Goal: Task Accomplishment & Management: Use online tool/utility

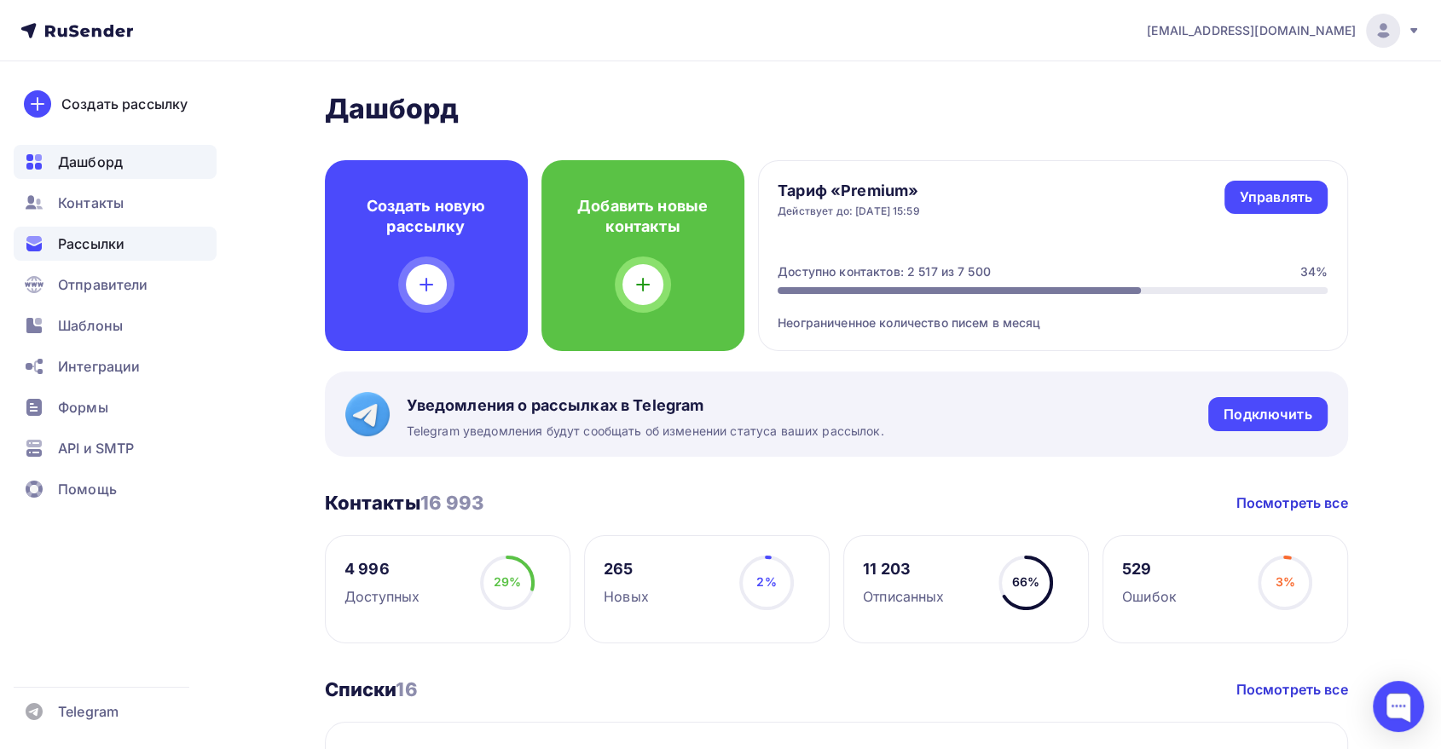
click at [83, 243] on span "Рассылки" at bounding box center [91, 244] width 66 height 20
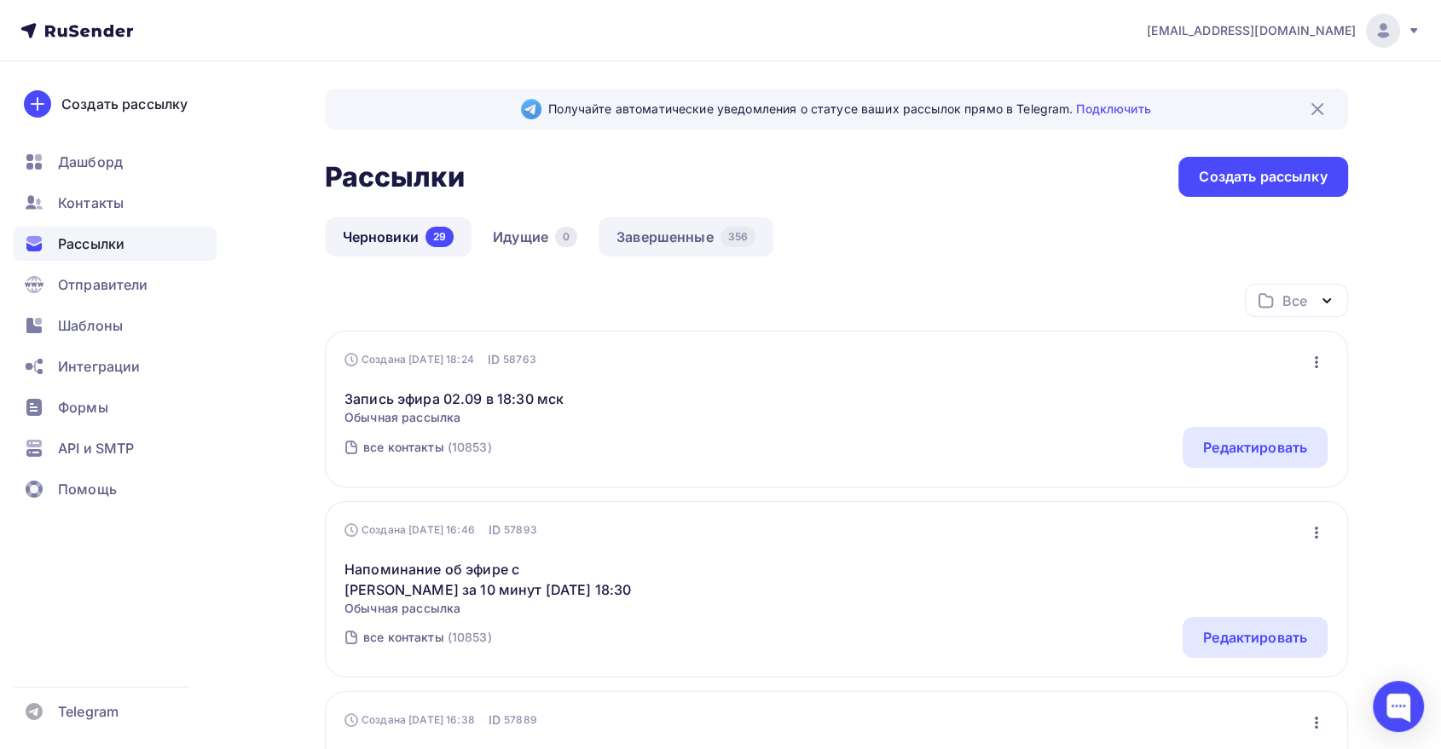
click at [667, 223] on link "Завершенные 356" at bounding box center [685, 236] width 175 height 39
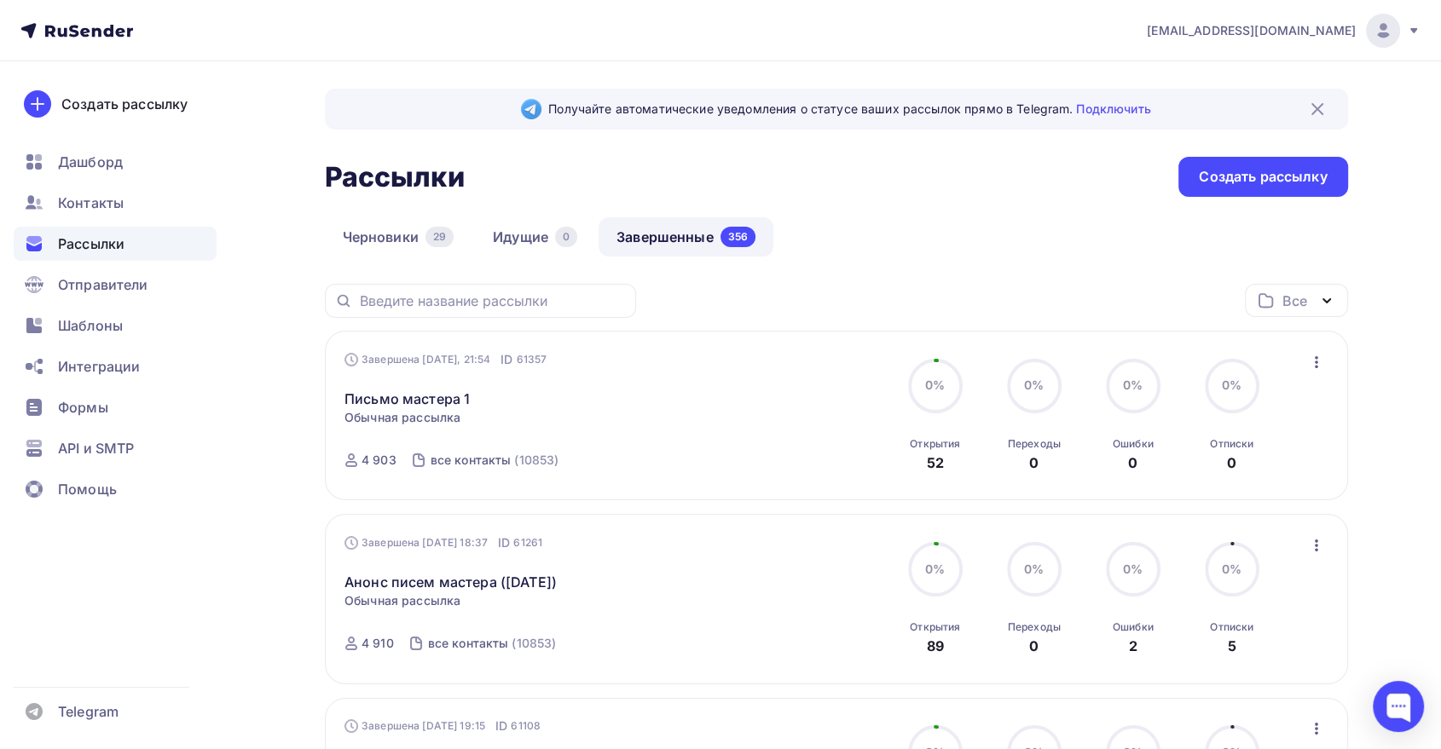
click at [1309, 353] on icon "button" at bounding box center [1316, 362] width 20 height 20
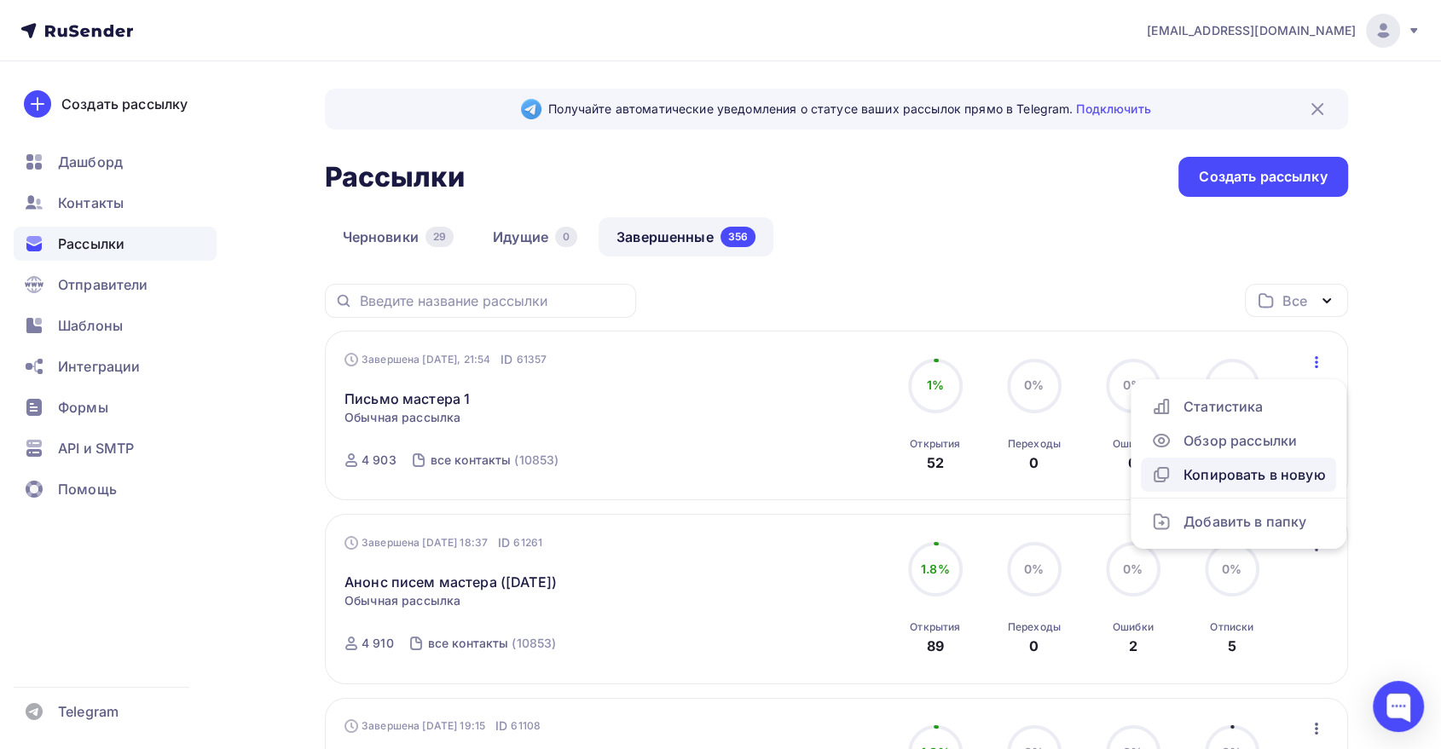
click at [1214, 477] on div "Копировать в новую" at bounding box center [1238, 475] width 175 height 20
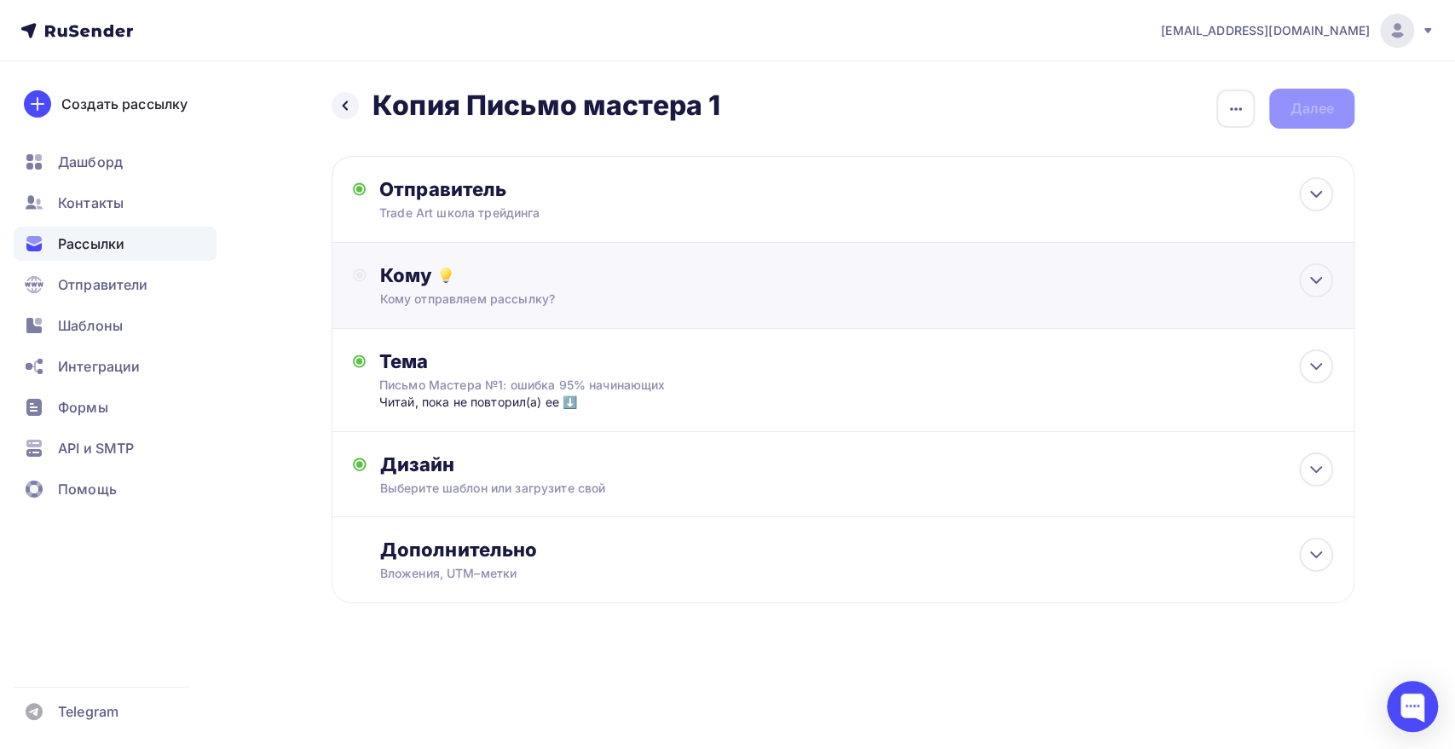
click at [462, 280] on div "Кому" at bounding box center [856, 275] width 953 height 24
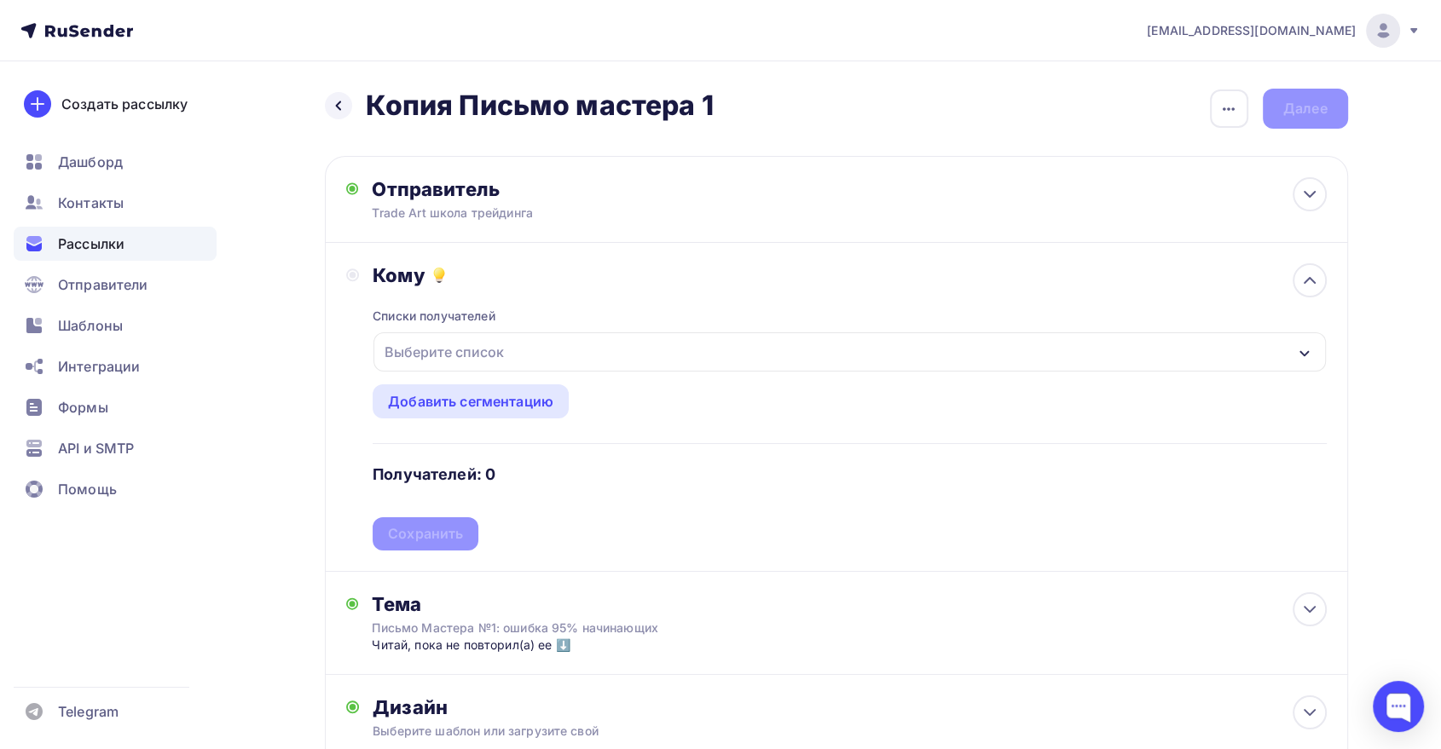
click at [464, 355] on div "Выберите список" at bounding box center [444, 352] width 133 height 31
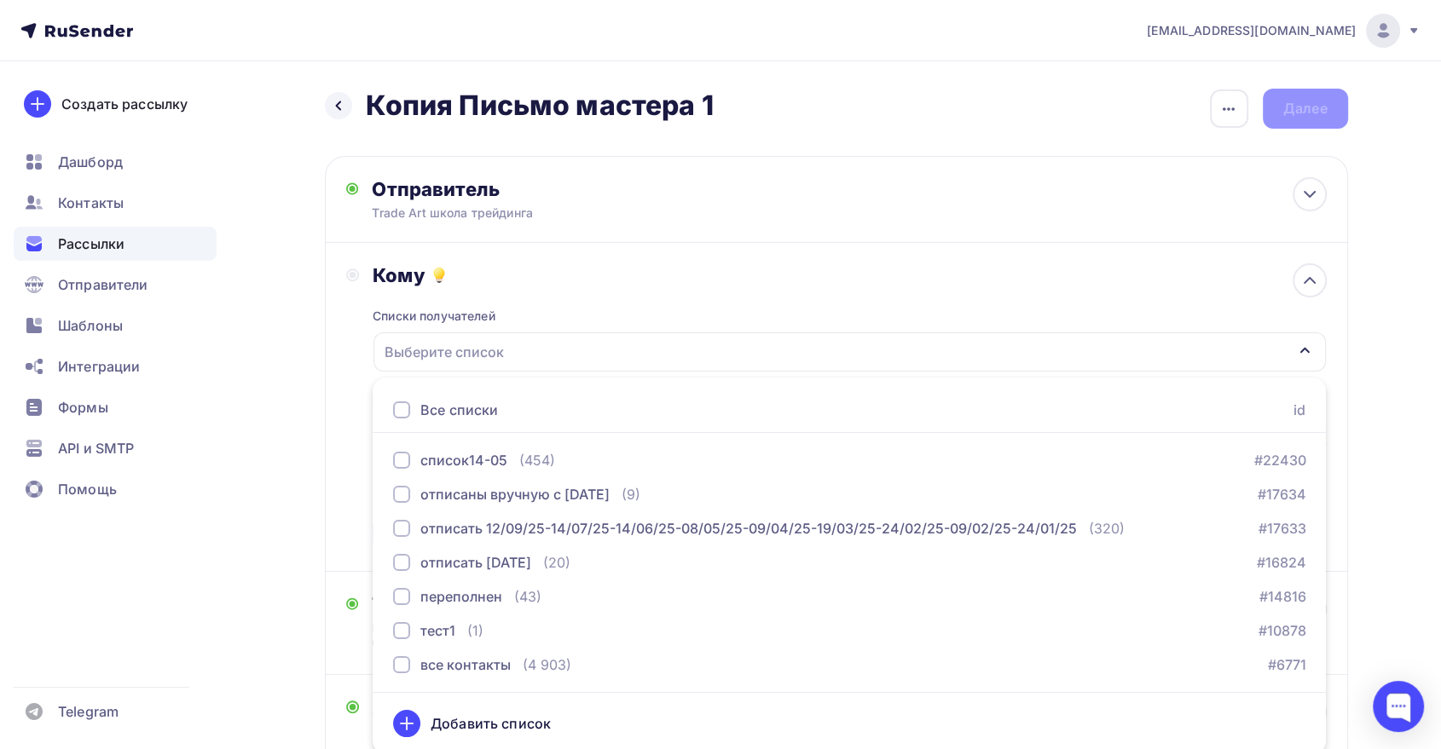
scroll to position [4, 0]
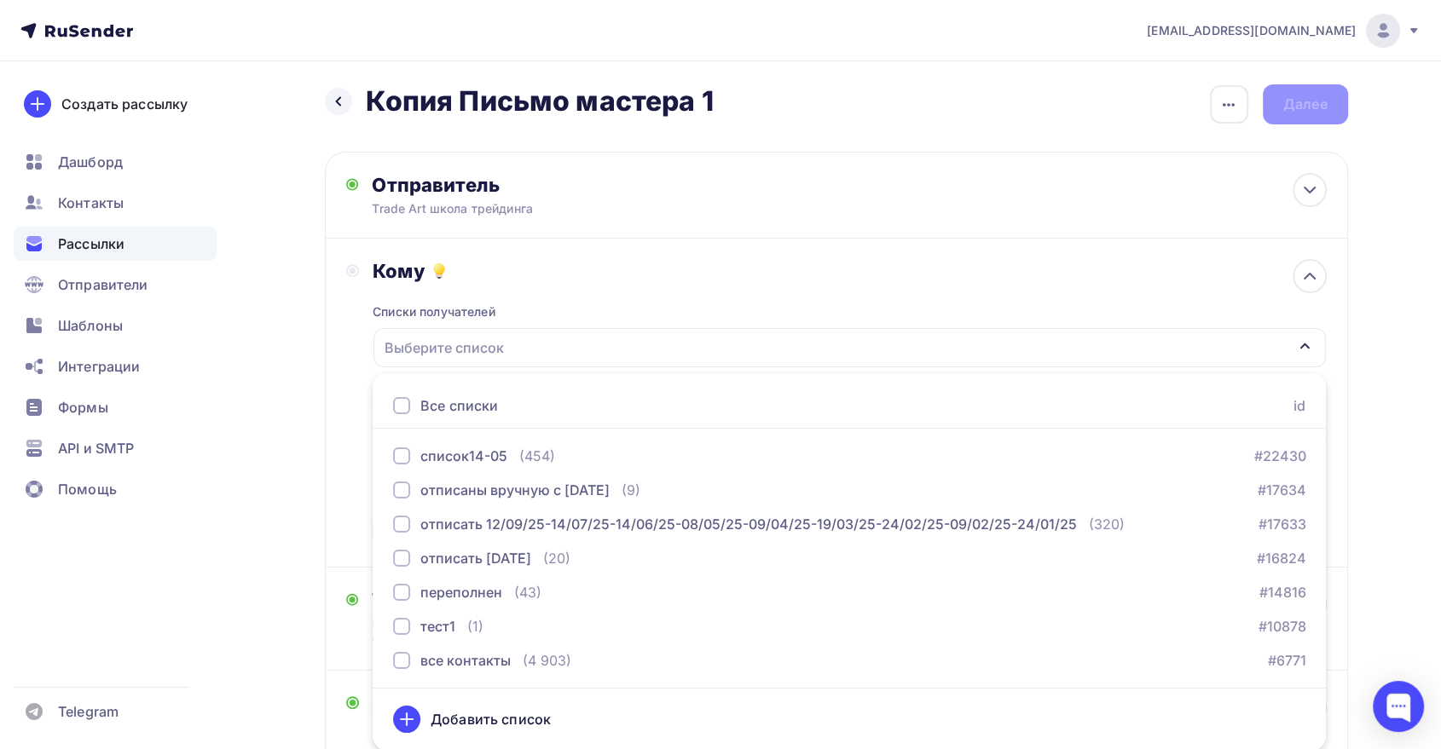
click at [448, 682] on ul "Все списки id список14-05 (454) #22430 отписаны вручную с [DATE] (9) #17634 отп…" at bounding box center [849, 561] width 953 height 377
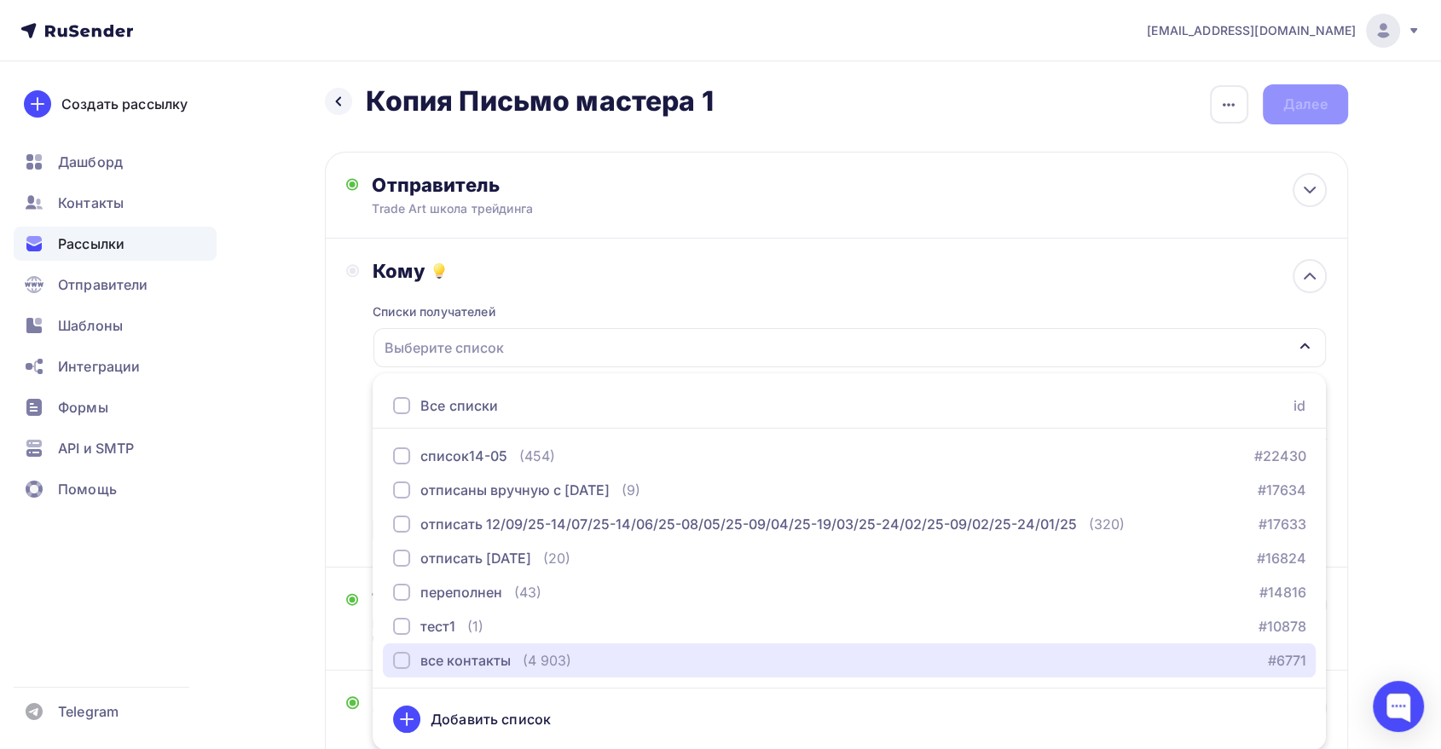
drag, startPoint x: 443, startPoint y: 660, endPoint x: 342, endPoint y: 560, distance: 142.3
click at [443, 660] on div "все контакты" at bounding box center [465, 660] width 90 height 20
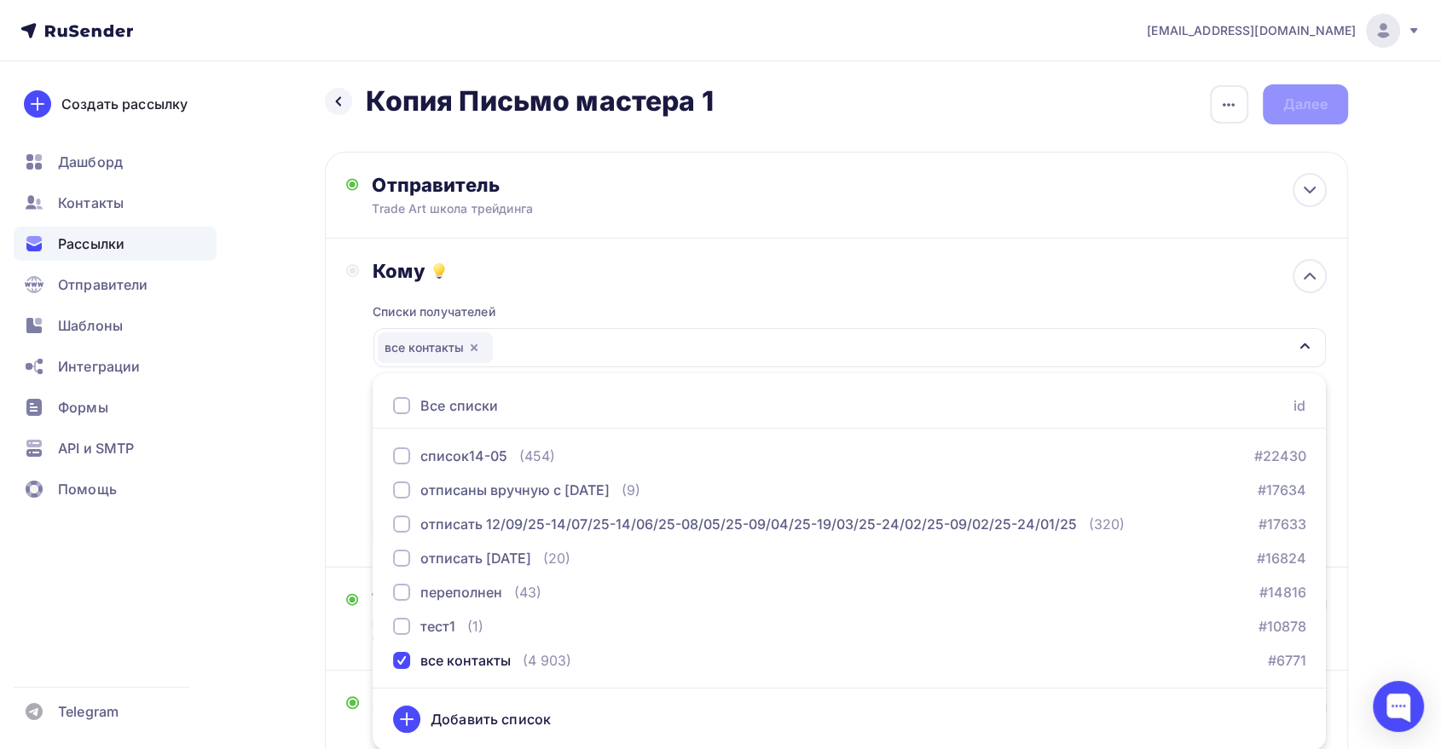
click at [333, 510] on div "Кому Списки получателей все контакты Все списки id список14-05 (454) #22430 отп…" at bounding box center [836, 403] width 1023 height 329
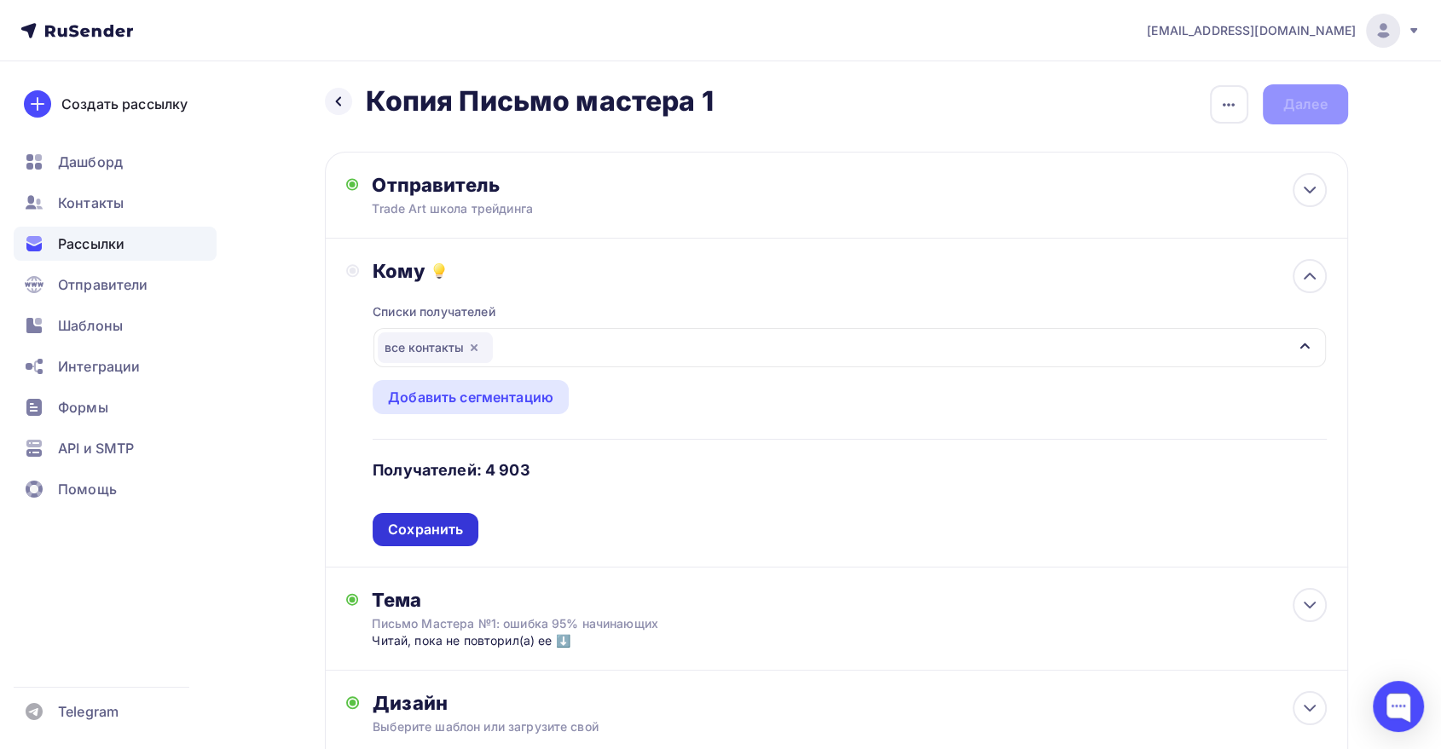
click at [434, 537] on div "Сохранить" at bounding box center [425, 530] width 75 height 20
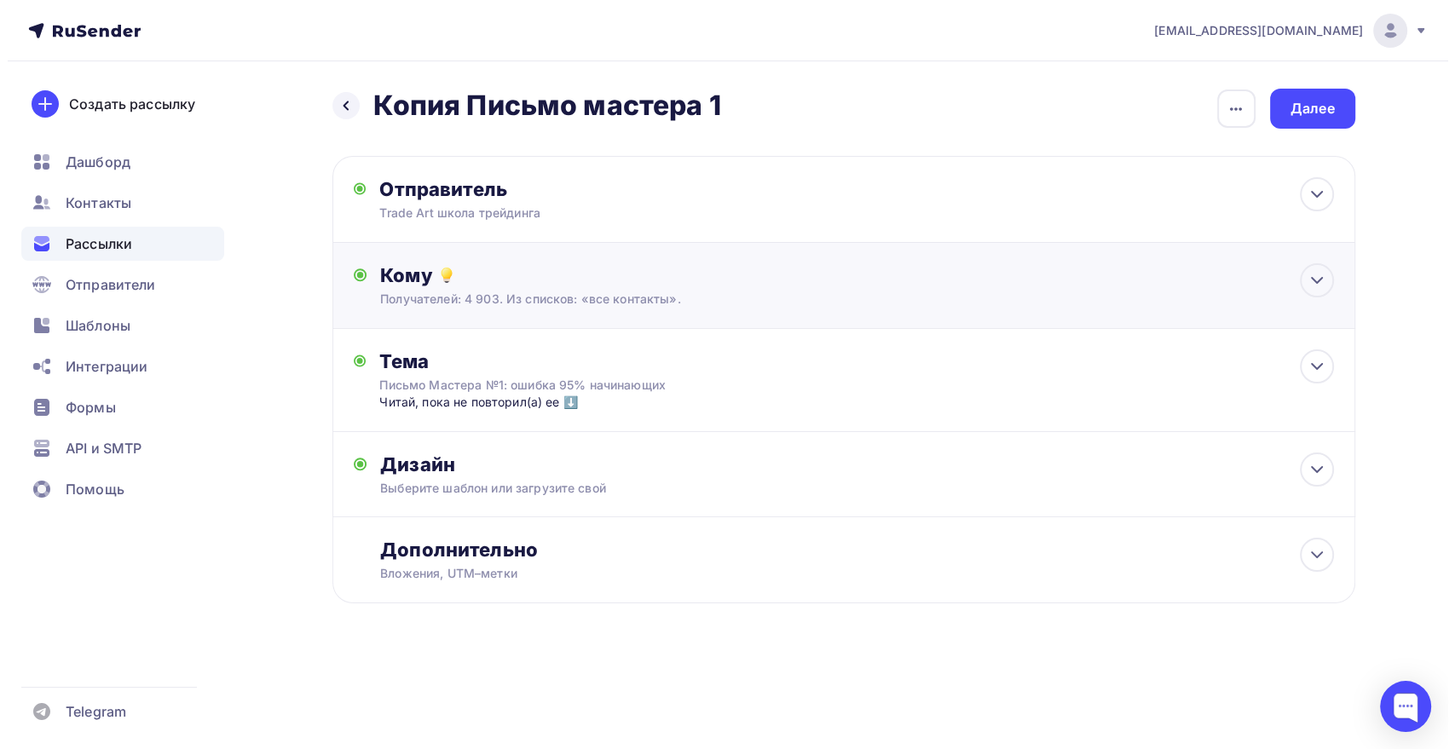
scroll to position [0, 0]
click at [538, 387] on div "Письмо Мастера №1: ошибка 95% начинающих" at bounding box center [531, 385] width 304 height 17
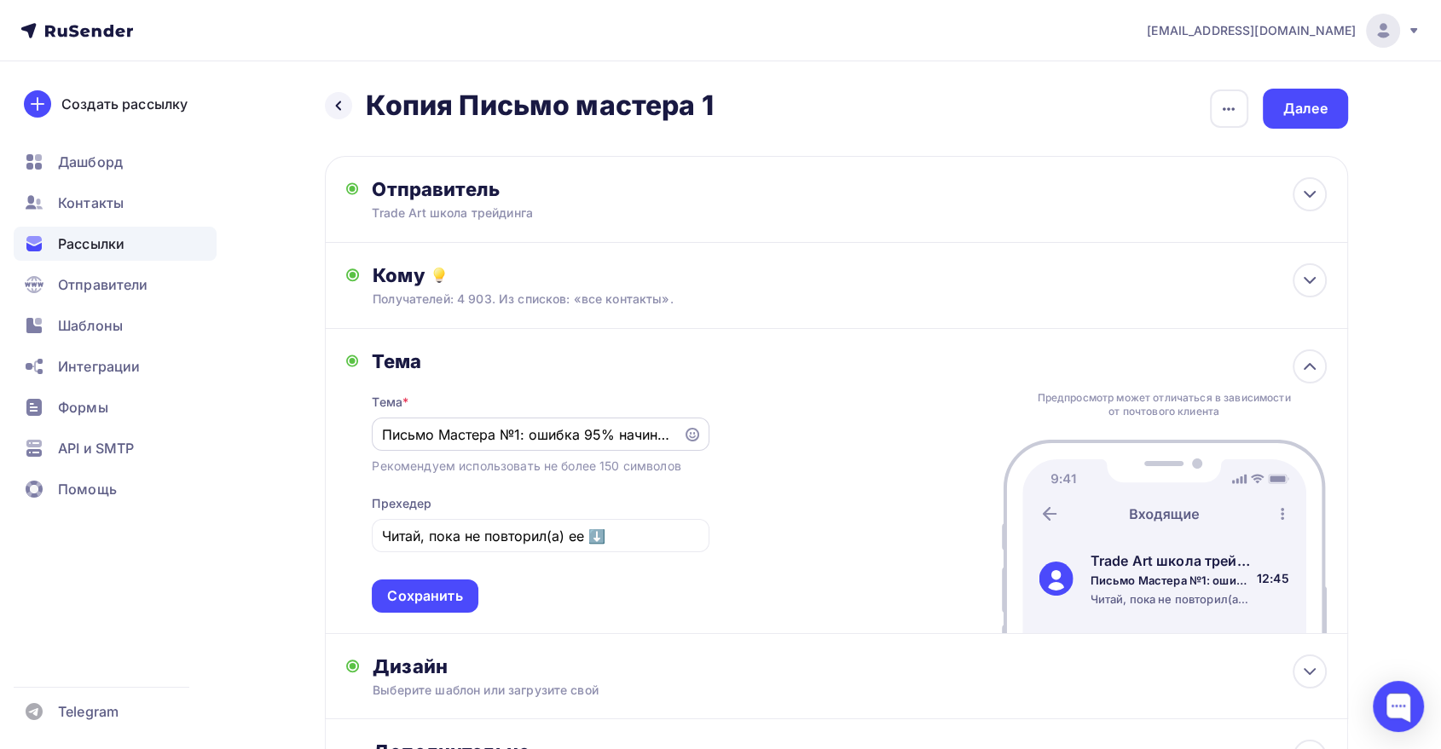
click at [544, 444] on div "Письмо Мастера №1: ошибка 95% начинающих" at bounding box center [540, 434] width 337 height 33
paste input "Кто возьмет 160.000₽?"
type input "Кто возьмет 160.000₽?"
drag, startPoint x: 622, startPoint y: 523, endPoint x: 289, endPoint y: 527, distance: 332.5
click at [285, 533] on div "Назад Копия Письмо мастера 1 Копия Письмо мастера 1 Закончить позже Переименова…" at bounding box center [720, 488] width 1397 height 854
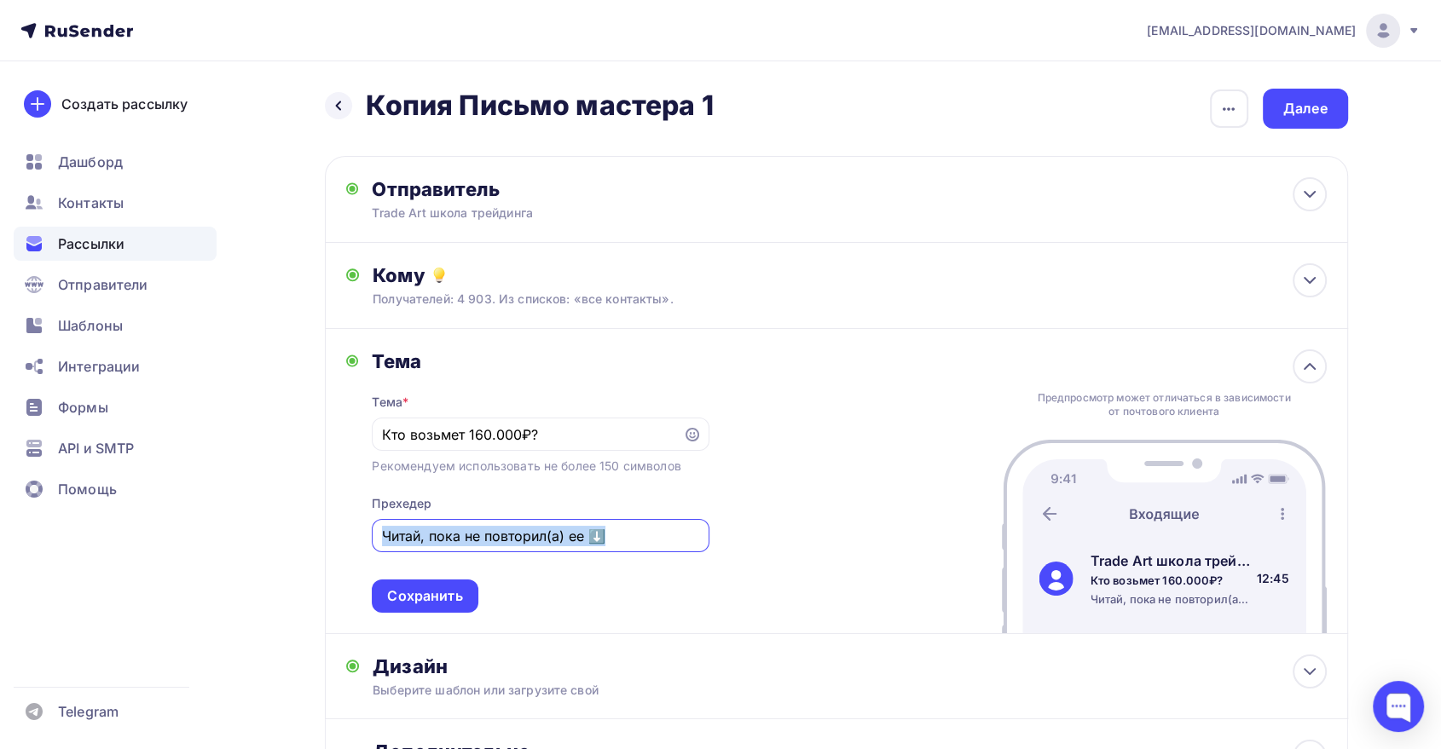
click at [634, 526] on input "Читай, пока не повторил(а) ее ⬇️" at bounding box center [540, 536] width 317 height 20
drag, startPoint x: 650, startPoint y: 534, endPoint x: 177, endPoint y: 544, distance: 472.4
click at [178, 543] on div "[EMAIL_ADDRESS][DOMAIN_NAME] Аккаунт Тарифы Выйти Создать рассылку [GEOGRAPHIC_…" at bounding box center [720, 458] width 1441 height 916
paste input "ешим на эфире [DATE]!"
type input "Решим на эфире [DATE]!"
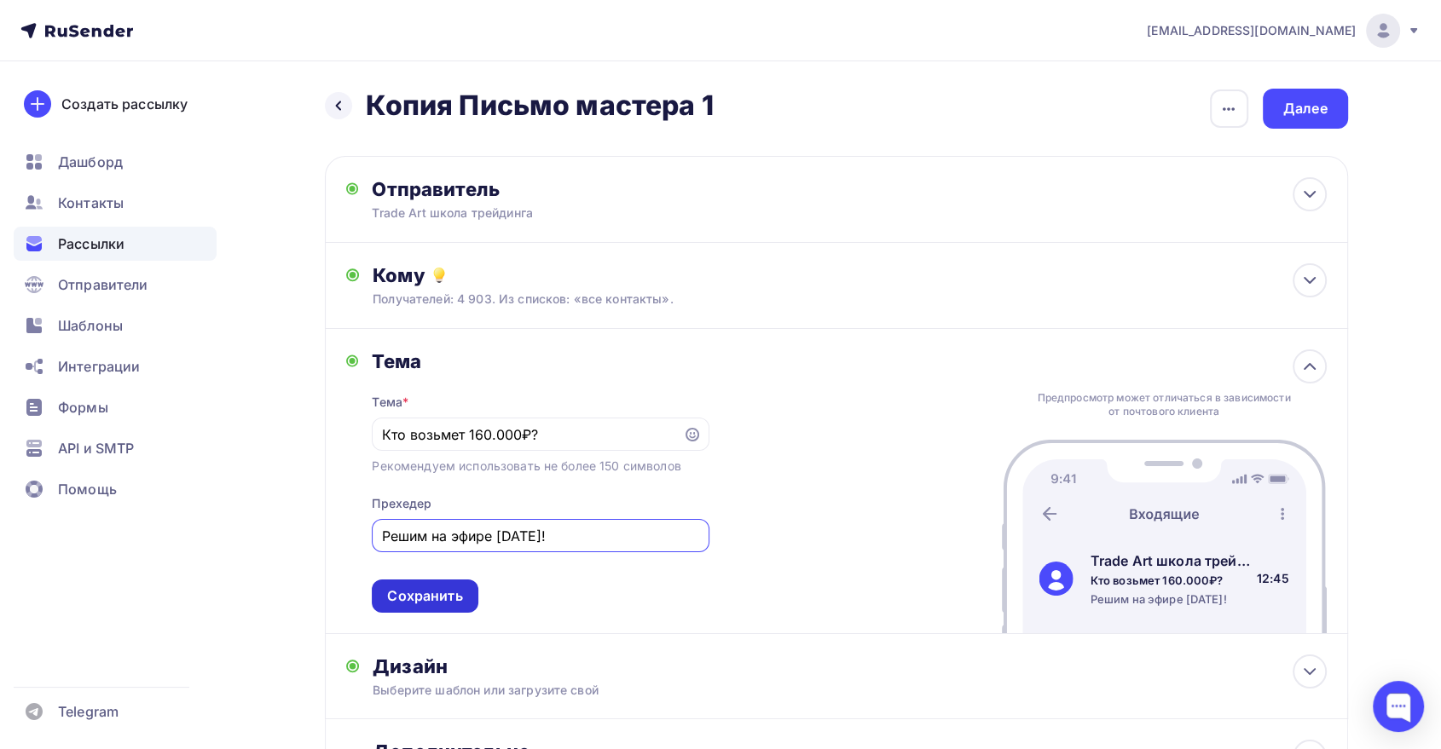
click at [423, 598] on div "Сохранить" at bounding box center [424, 597] width 75 height 20
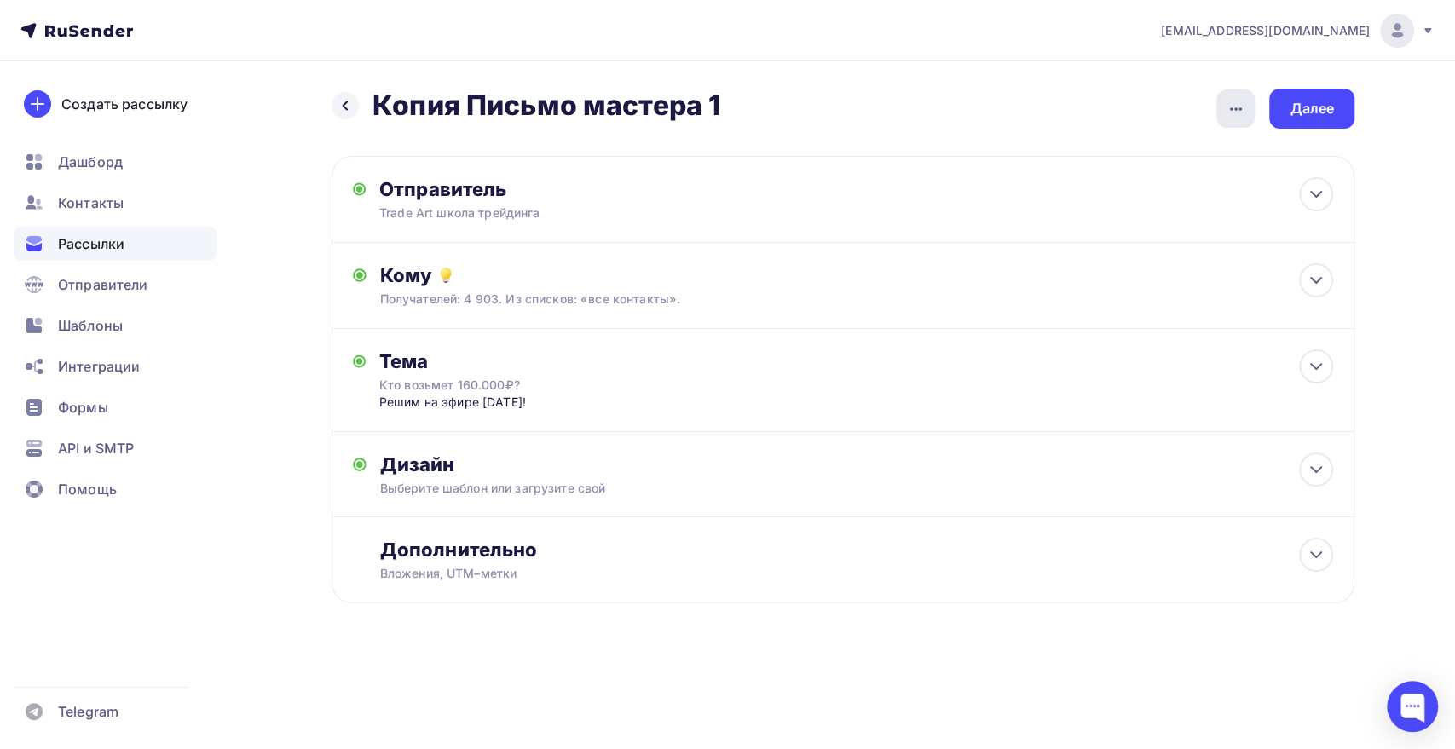
click at [1246, 118] on div "button" at bounding box center [1236, 109] width 38 height 38
click at [1146, 196] on div "Переименовать рассылку" at bounding box center [1145, 196] width 211 height 20
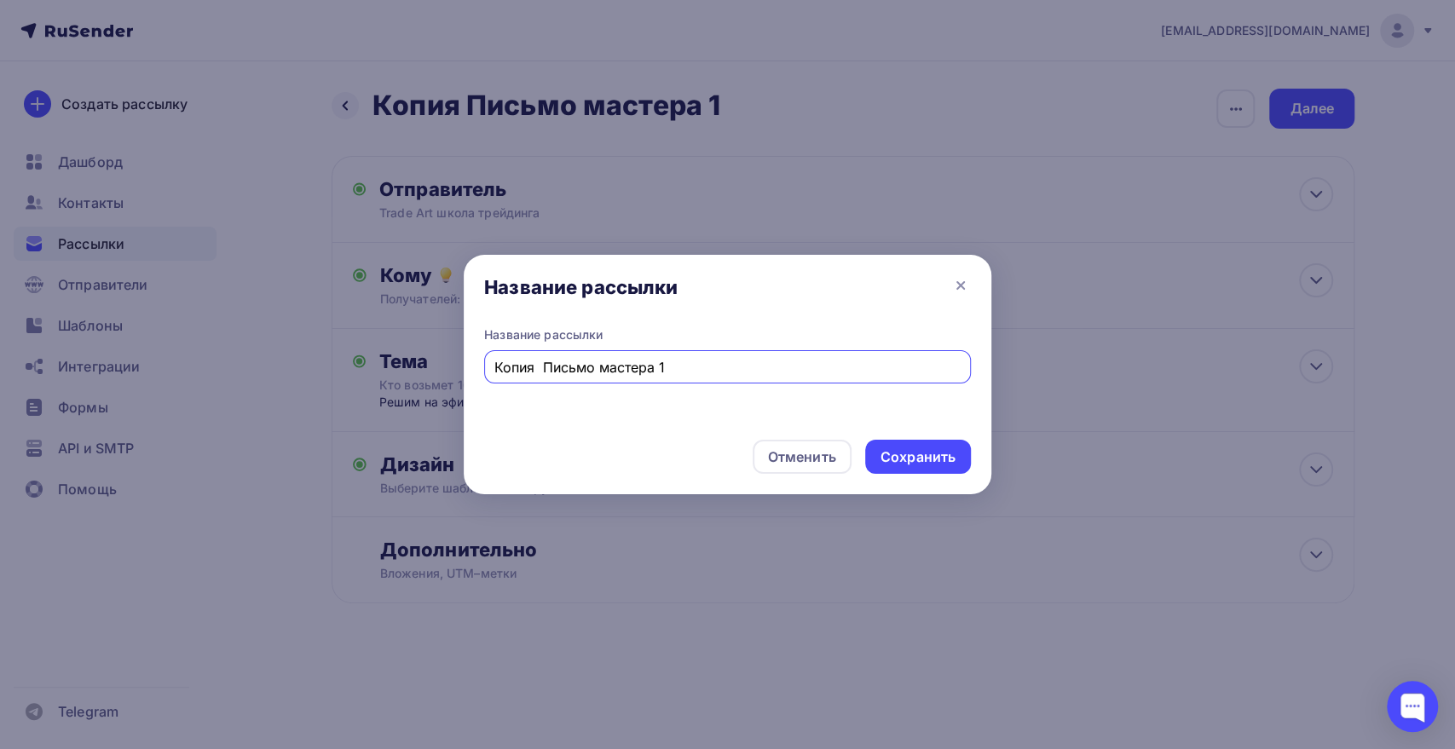
drag, startPoint x: 491, startPoint y: 363, endPoint x: 279, endPoint y: 363, distance: 212.3
click at [292, 363] on div "Название рассылки Название рассылки Копия Письмо мастера 1 Отменить Сохранить" at bounding box center [727, 374] width 1455 height 749
paste input "нонс 1 последнего эфира [DATE] 18:30 МСК"
type input "Анонс 1 последнего эфира [DATE] 18:30 МСК"
click at [888, 464] on div "Сохранить" at bounding box center [918, 458] width 75 height 20
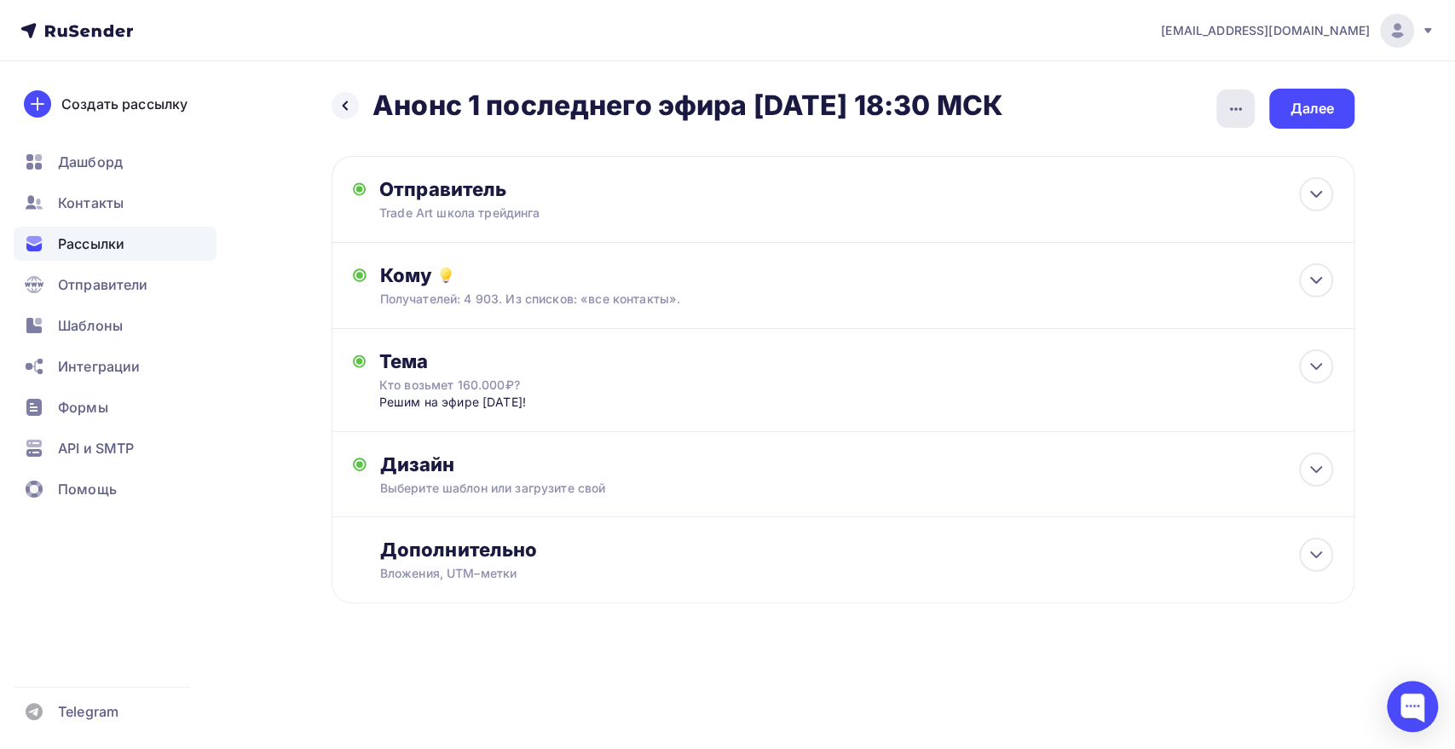
click at [1224, 109] on div "button" at bounding box center [1236, 109] width 38 height 38
click at [1161, 169] on div "Закончить позже" at bounding box center [1145, 162] width 211 height 20
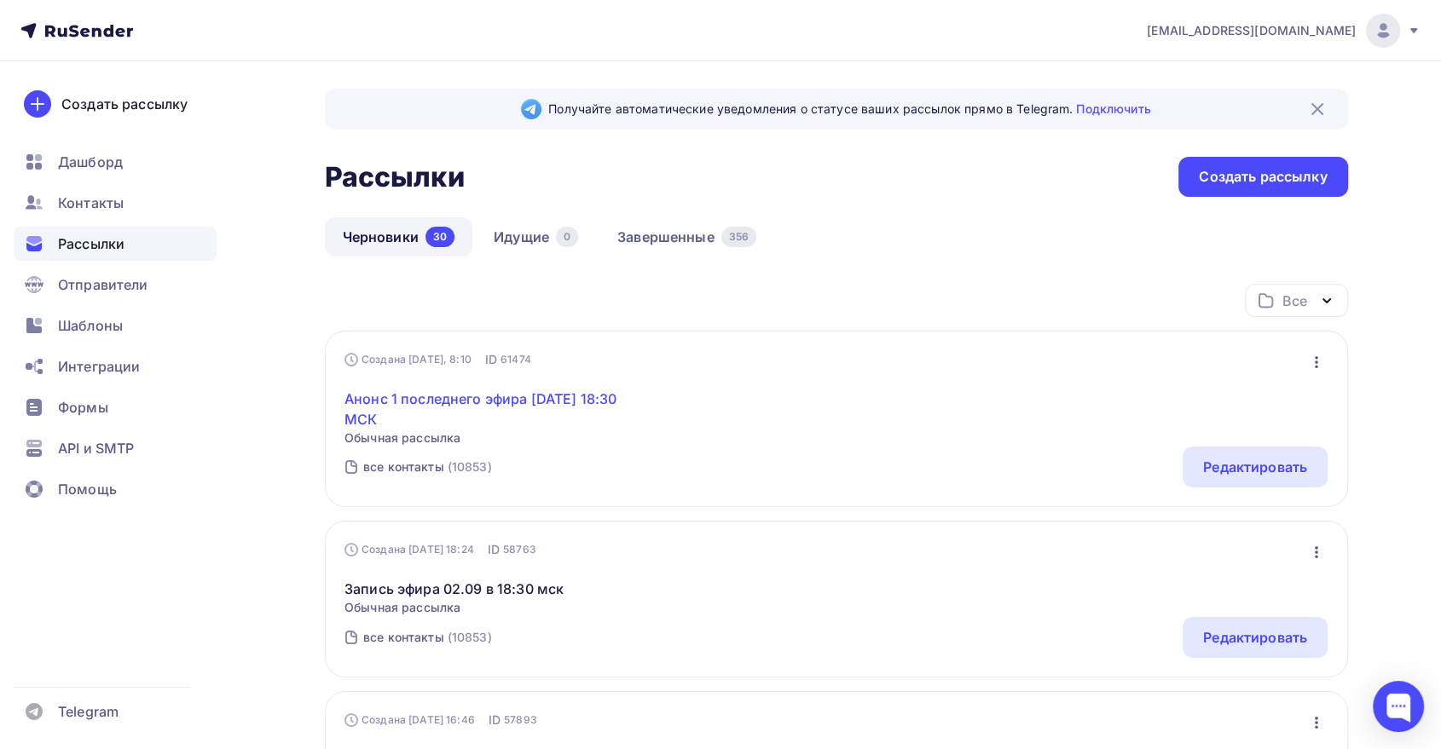
click at [413, 405] on link "Анонс 1 последнего эфира [DATE] 18:30 МСК" at bounding box center [490, 409] width 292 height 41
click at [469, 396] on link "Анонс 1 последнего эфира [DATE] 18:30 МСК" at bounding box center [490, 409] width 292 height 41
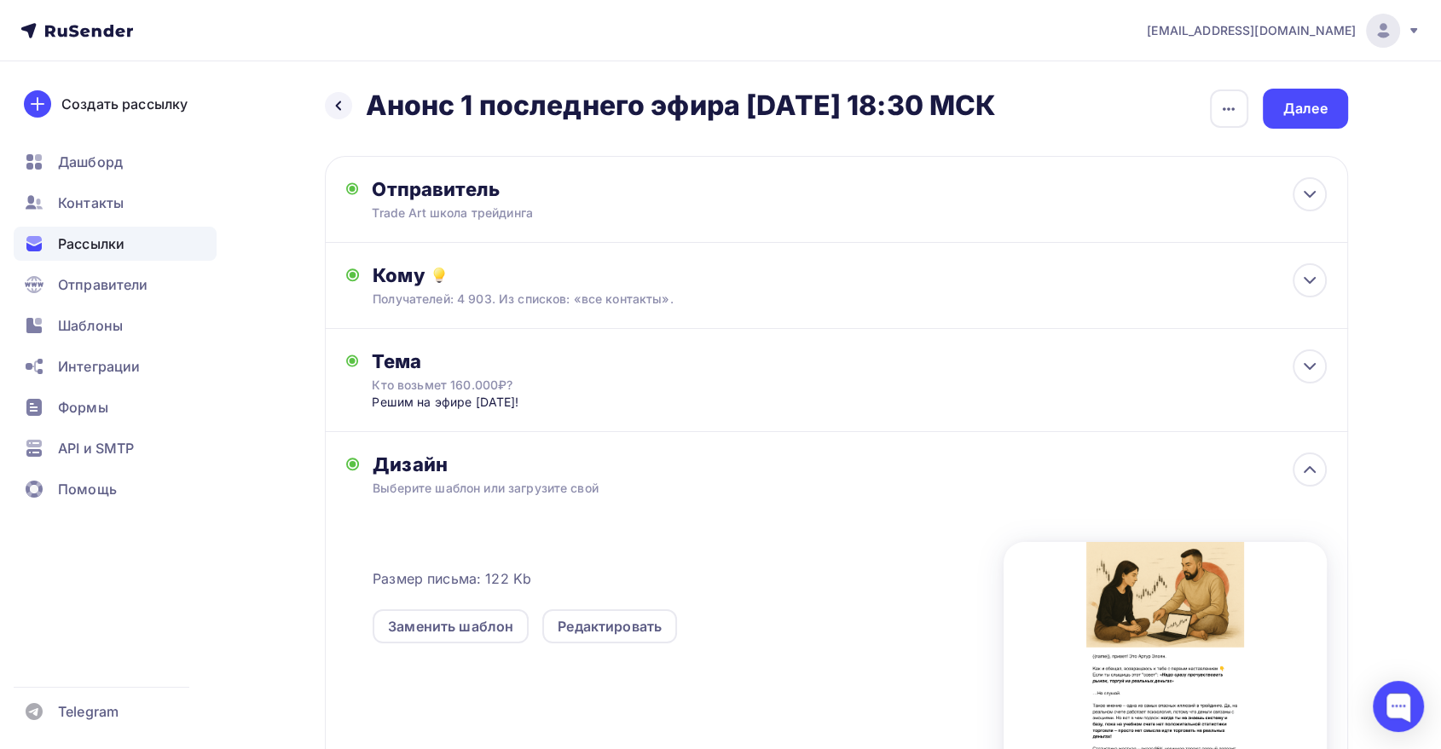
click at [634, 655] on div "Размер письма: 122 Kb Заменить шаблон Редактировать" at bounding box center [849, 666] width 953 height 284
click at [639, 633] on div "Редактировать" at bounding box center [610, 626] width 104 height 20
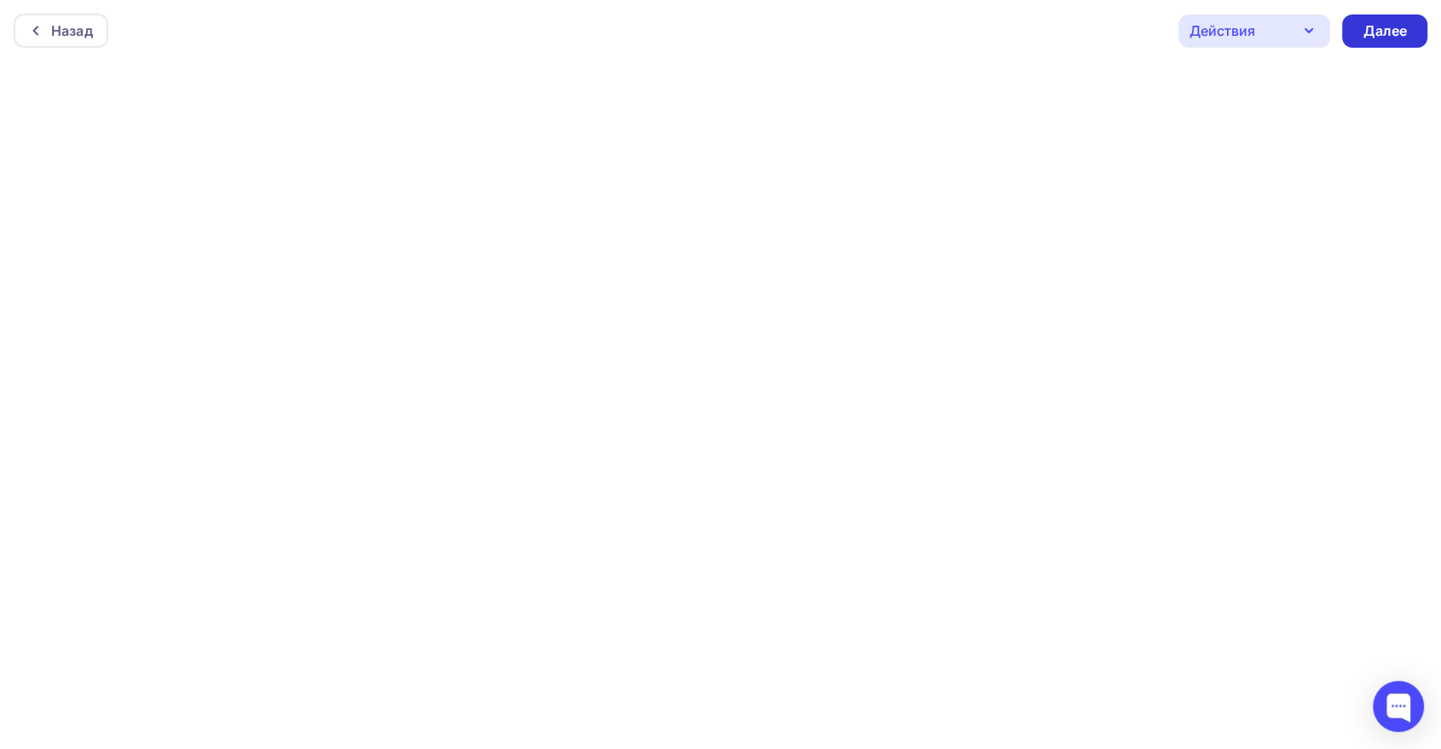
click at [1406, 21] on div "Далее" at bounding box center [1384, 30] width 85 height 33
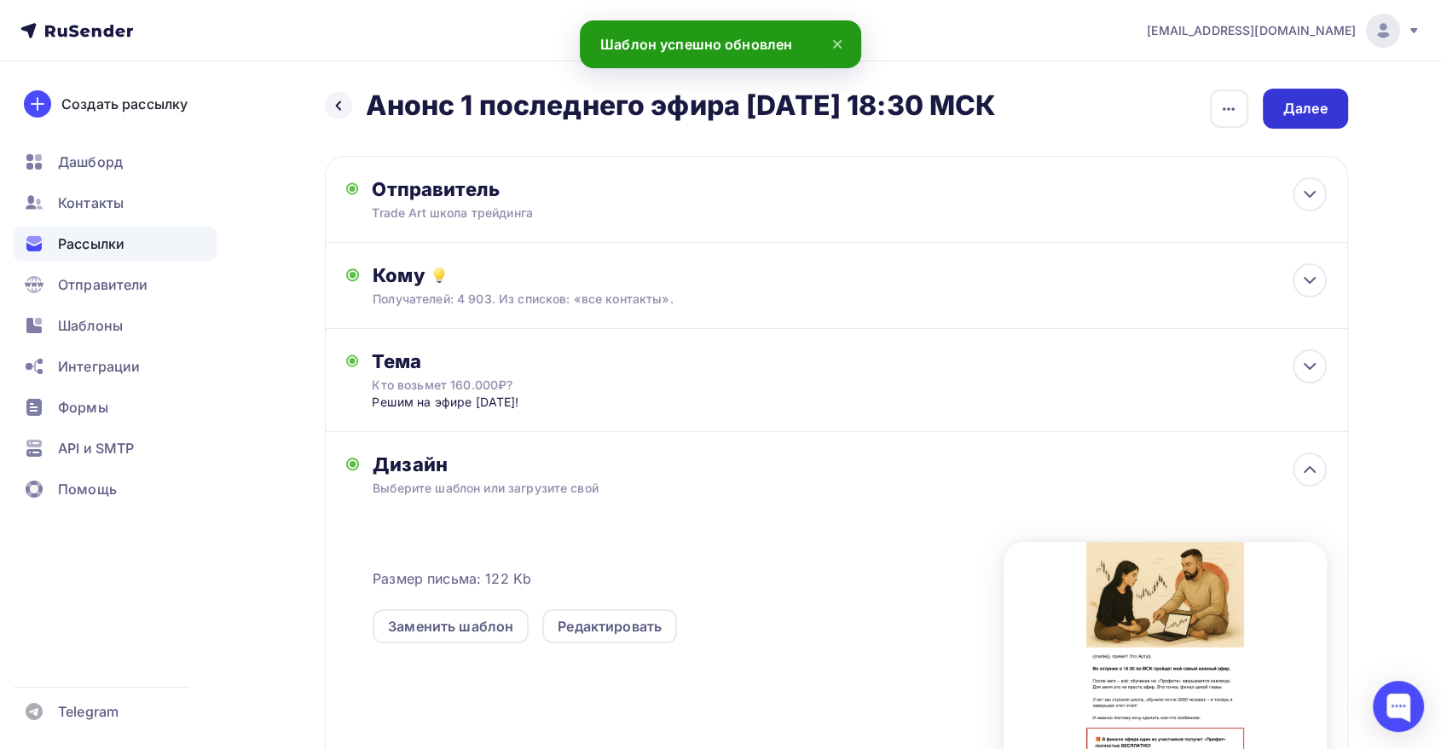
click at [1287, 107] on div "Далее" at bounding box center [1305, 109] width 44 height 20
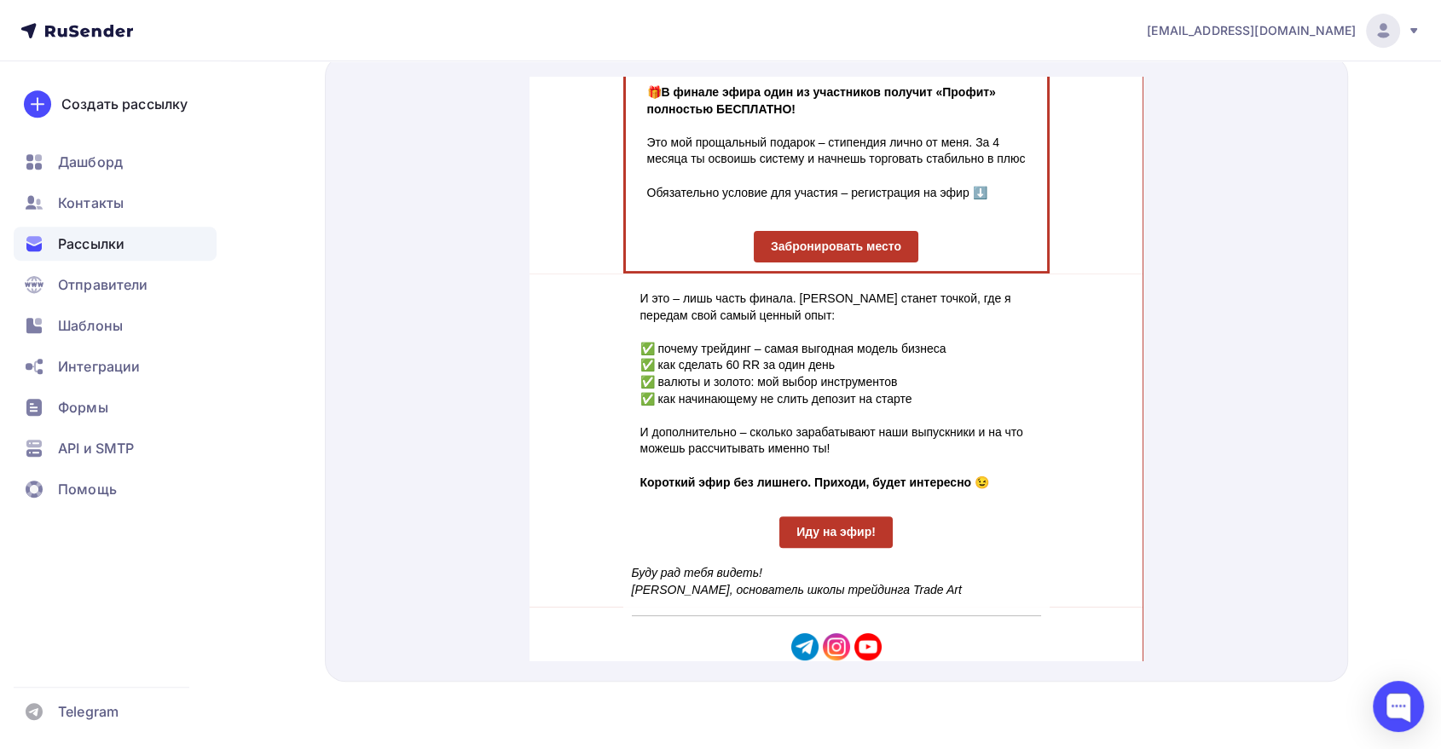
scroll to position [635, 0]
